Goal: Find specific page/section: Find specific page/section

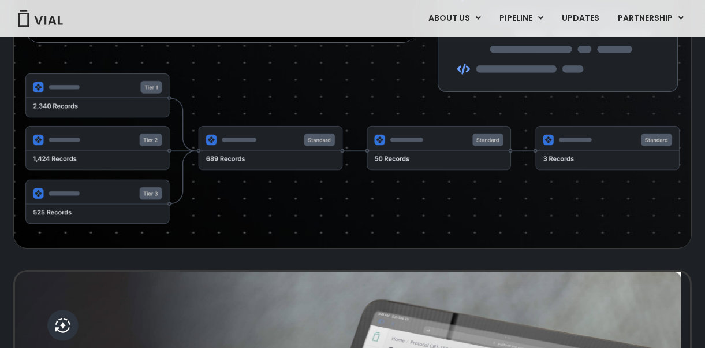
scroll to position [2091, 0]
click at [269, 177] on img at bounding box center [352, 148] width 654 height 151
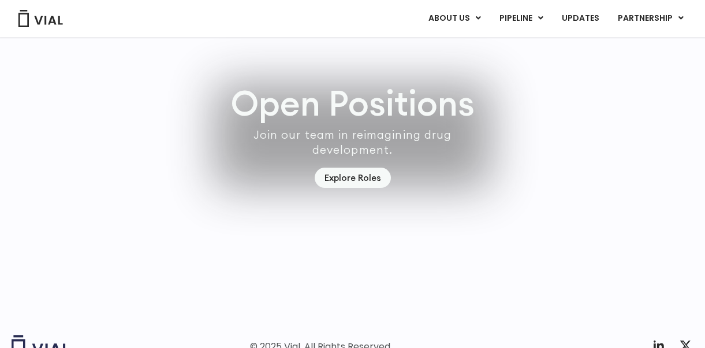
scroll to position [3278, 0]
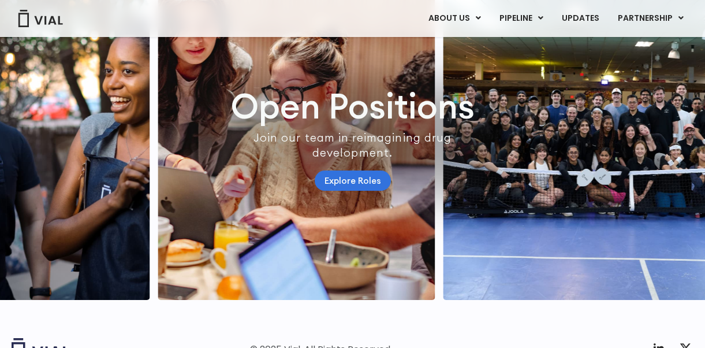
click at [357, 191] on link "Explore Roles" at bounding box center [353, 180] width 76 height 20
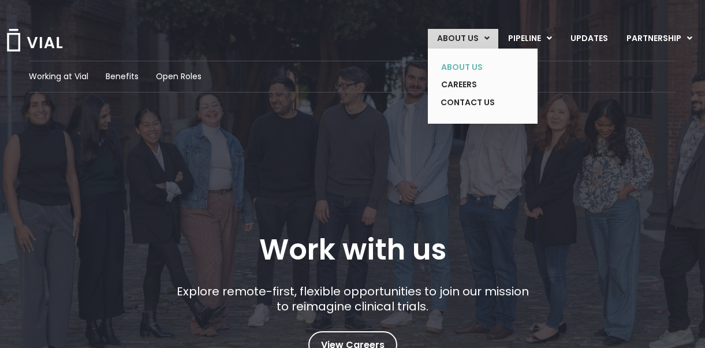
click at [463, 69] on link "ABOUT US" at bounding box center [474, 67] width 84 height 18
